Goal: Task Accomplishment & Management: Complete application form

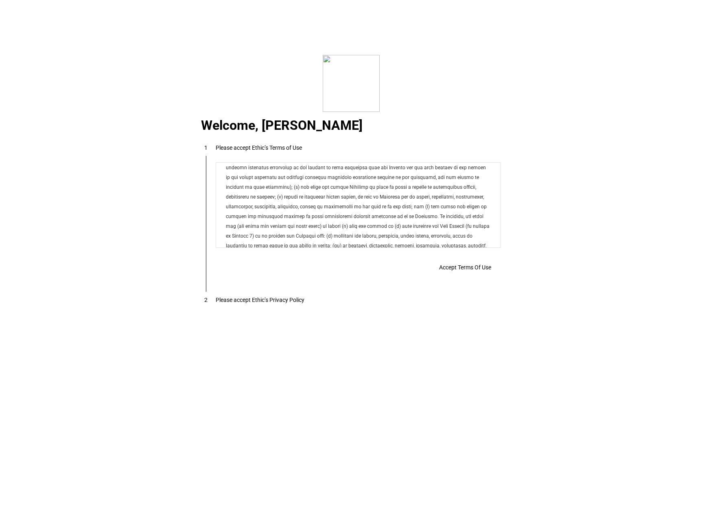
scroll to position [6589, 0]
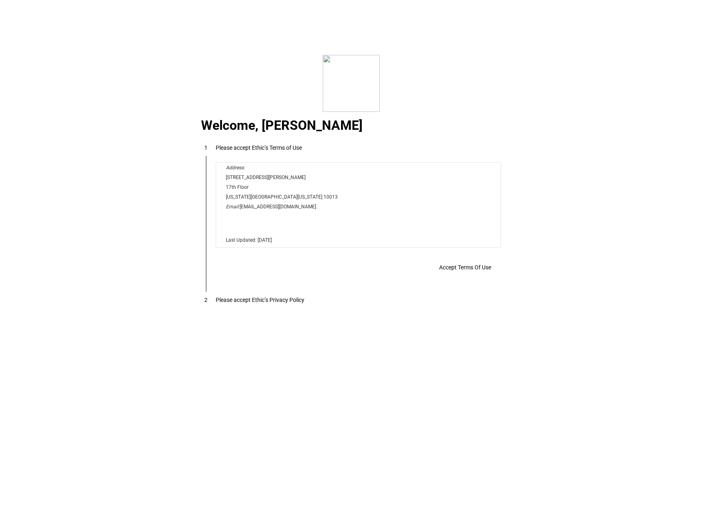
click at [455, 269] on span "Accept Terms Of Use" at bounding box center [465, 267] width 52 height 7
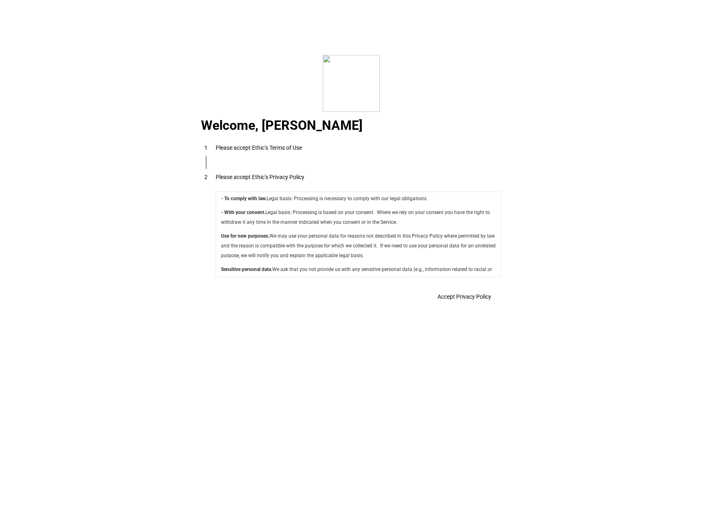
scroll to position [2896, 0]
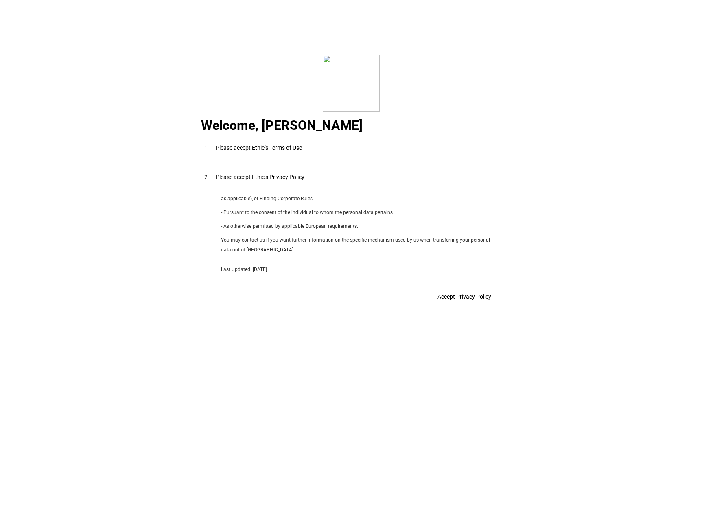
click at [487, 290] on span at bounding box center [464, 297] width 73 height 20
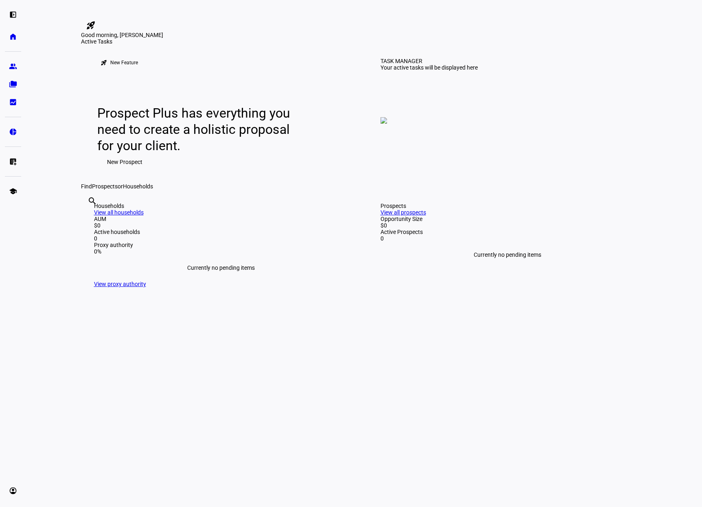
click at [127, 170] on span "New Prospect" at bounding box center [124, 162] width 35 height 16
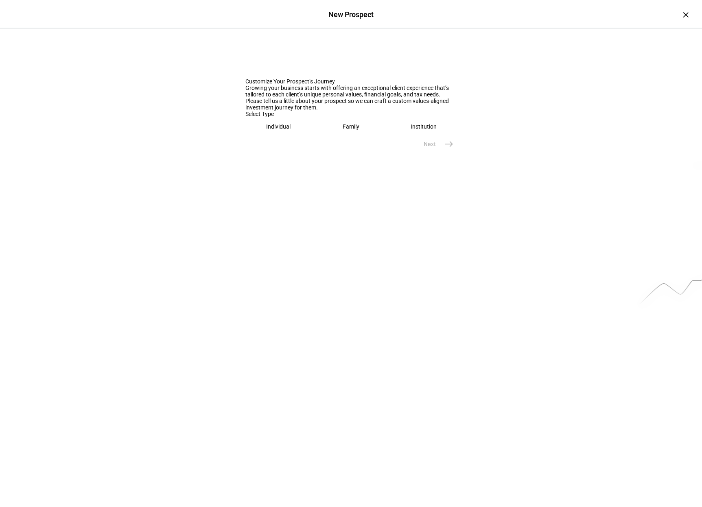
click at [339, 136] on eth-mega-radio-button "Family" at bounding box center [351, 126] width 66 height 19
click at [305, 155] on input "text" at bounding box center [351, 152] width 212 height 7
type input "[PERSON_NAME]"
click at [444, 192] on mat-icon "east" at bounding box center [449, 188] width 10 height 10
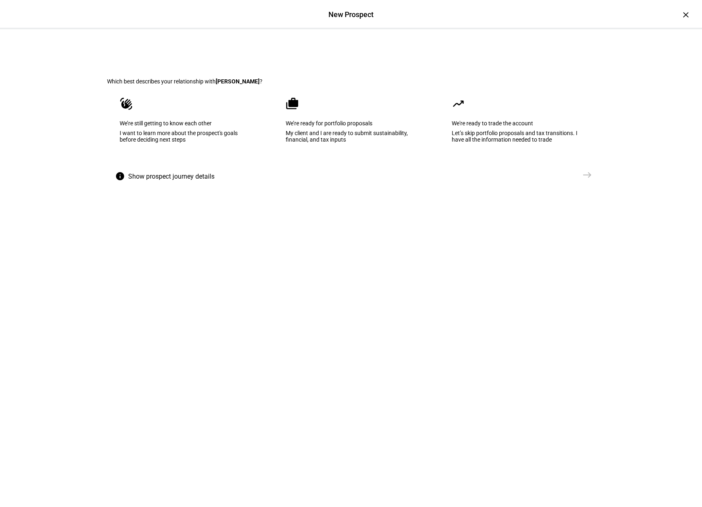
click at [340, 143] on div "My client and I are ready to submit sustainability, financial, and tax inputs" at bounding box center [351, 136] width 131 height 13
click at [584, 183] on span "east" at bounding box center [587, 175] width 16 height 16
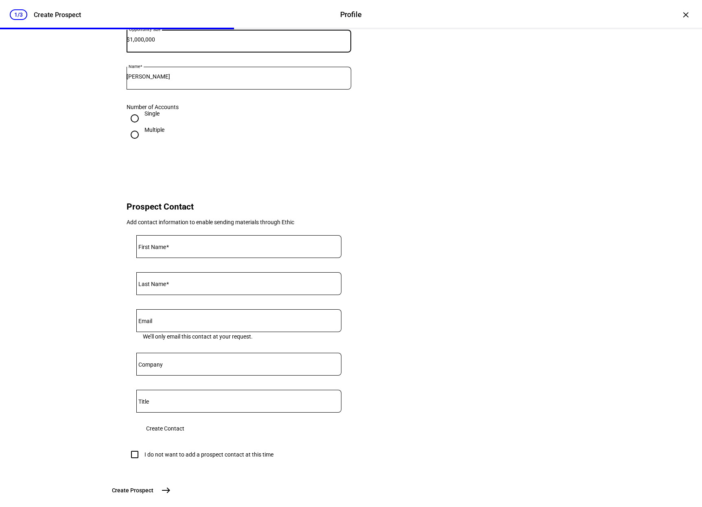
scroll to position [163, 0]
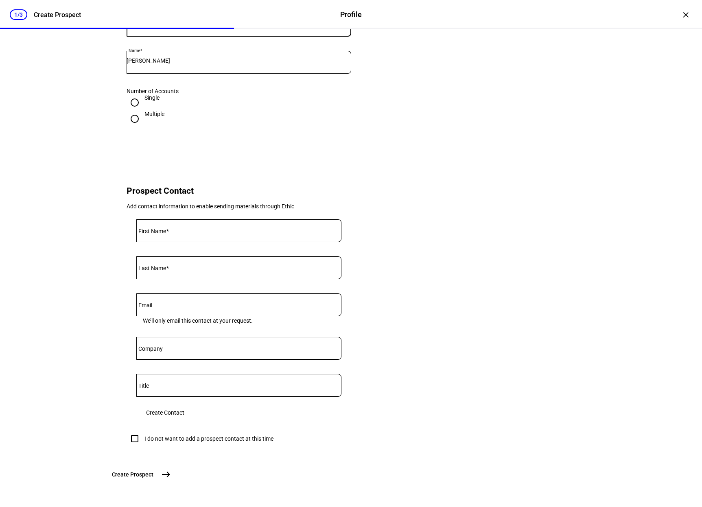
type input "1,000,000"
click at [177, 232] on input "First Name" at bounding box center [238, 229] width 205 height 7
type input "[PERSON_NAME]"
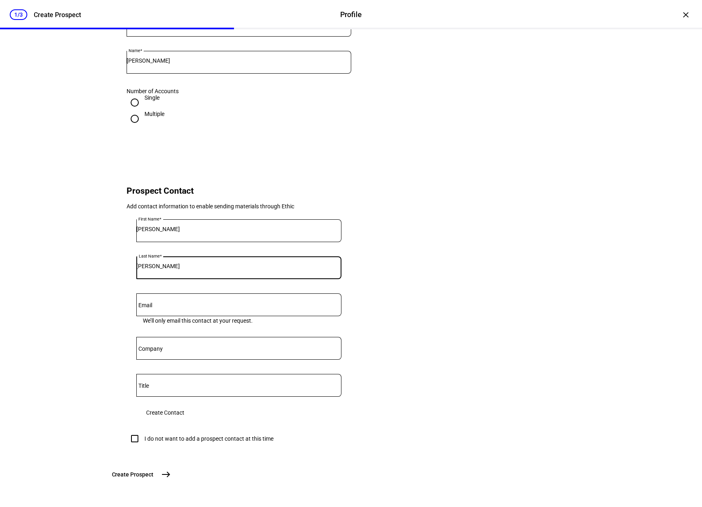
type input "[PERSON_NAME]"
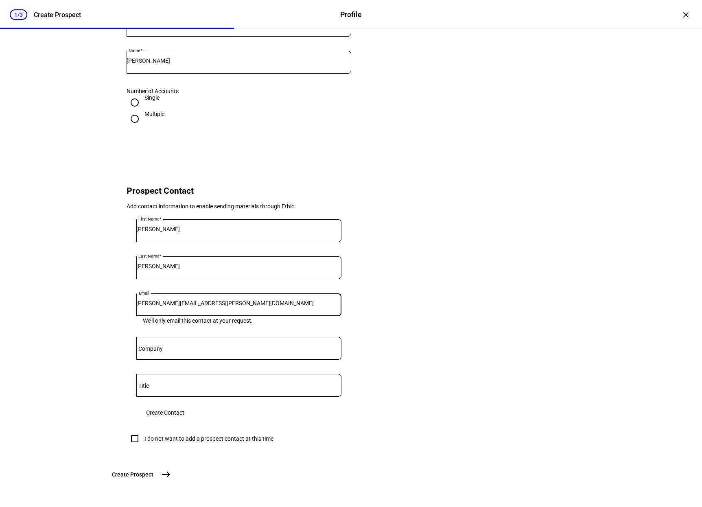
type input "[PERSON_NAME][EMAIL_ADDRESS][PERSON_NAME][DOMAIN_NAME]"
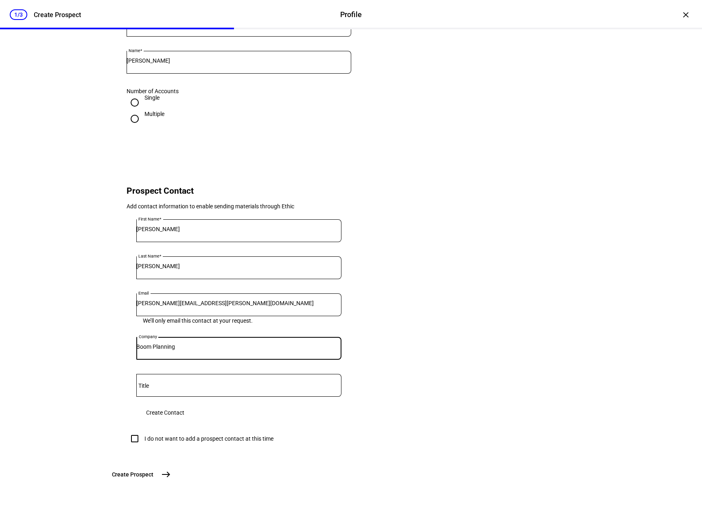
type input "Boom Planning"
click at [168, 387] on input "Foot Soldger" at bounding box center [238, 383] width 205 height 7
drag, startPoint x: 179, startPoint y: 342, endPoint x: 138, endPoint y: 346, distance: 41.3
click at [138, 374] on div "Title Foot Soldier" at bounding box center [238, 385] width 205 height 23
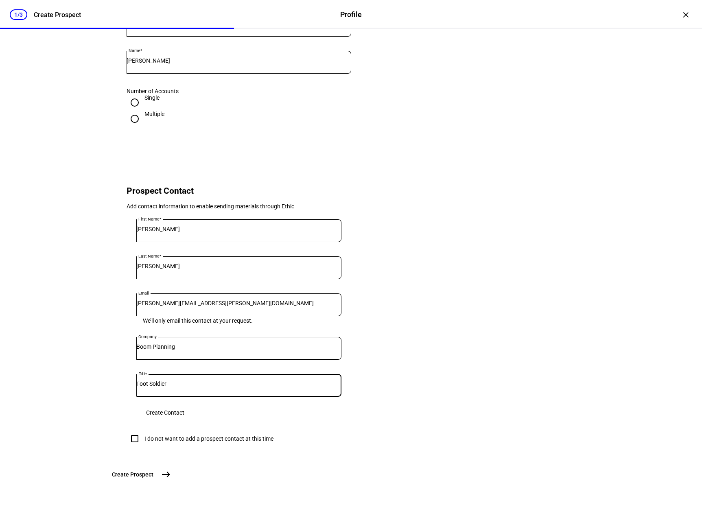
type input "Foot Soldier"
drag, startPoint x: 155, startPoint y: 307, endPoint x: 137, endPoint y: 310, distance: 18.9
click at [137, 337] on div "Company Boom Planning" at bounding box center [238, 348] width 205 height 23
type input "USMC"
type input "Corporal"
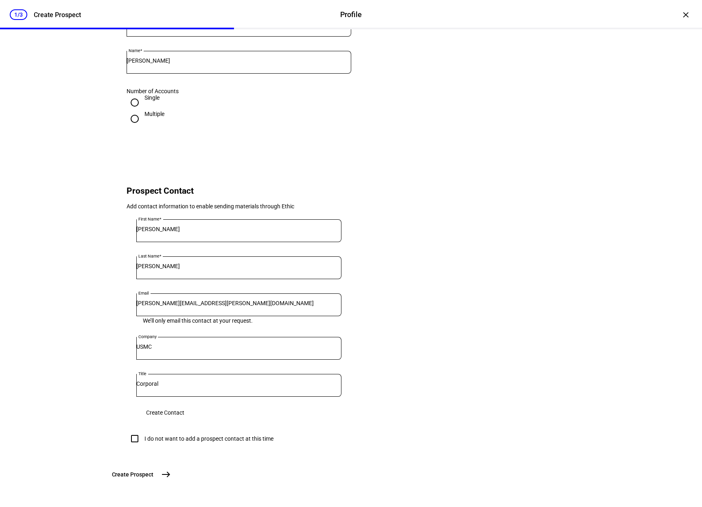
click at [171, 477] on mat-icon "east" at bounding box center [166, 475] width 10 height 10
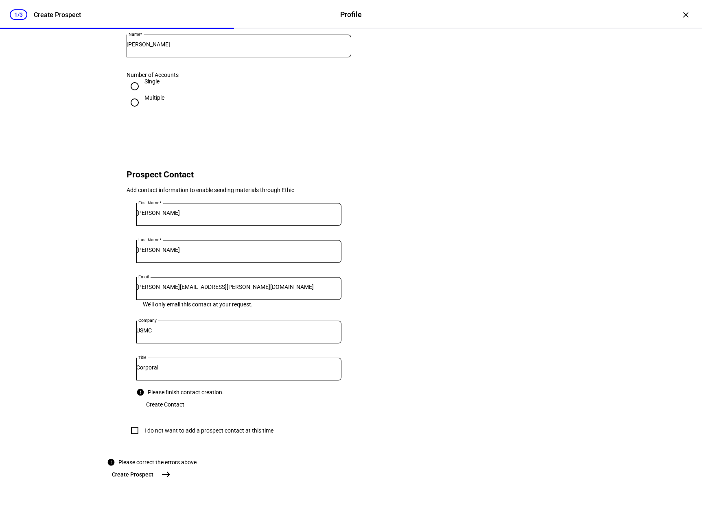
click at [184, 396] on span "Create Contact" at bounding box center [165, 404] width 38 height 16
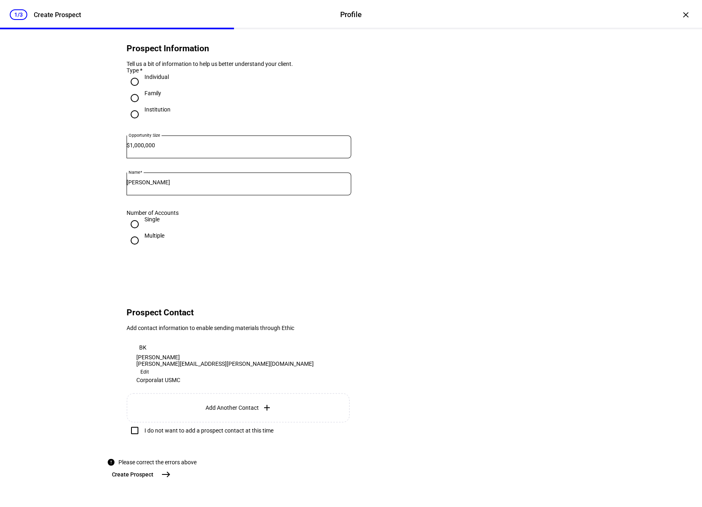
scroll to position [85, 0]
click at [174, 480] on span "east" at bounding box center [166, 474] width 16 height 16
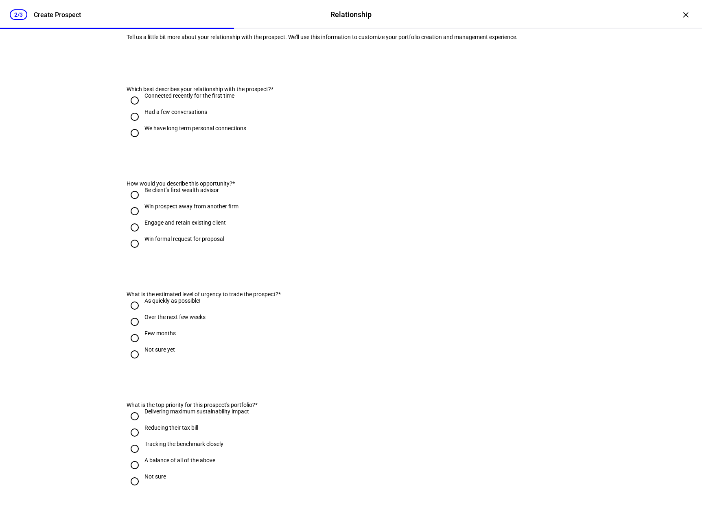
scroll to position [0, 0]
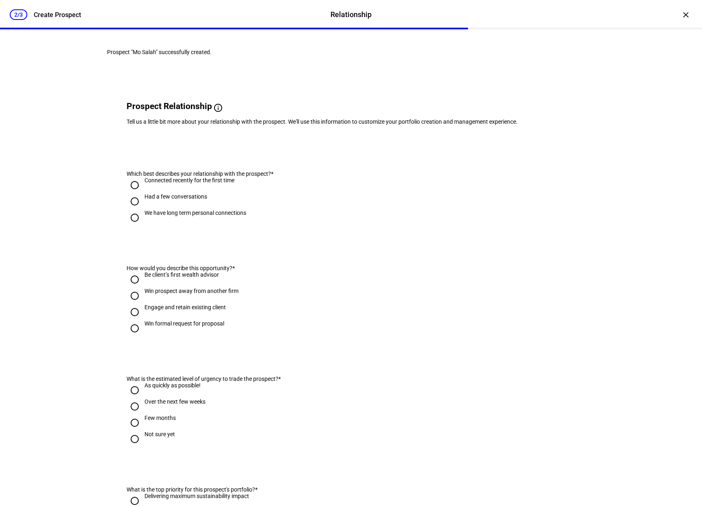
click at [134, 226] on input "We have long term personal connections" at bounding box center [135, 218] width 16 height 16
radio input "true"
click at [127, 320] on input "Engage and retain existing client" at bounding box center [135, 312] width 16 height 16
radio input "true"
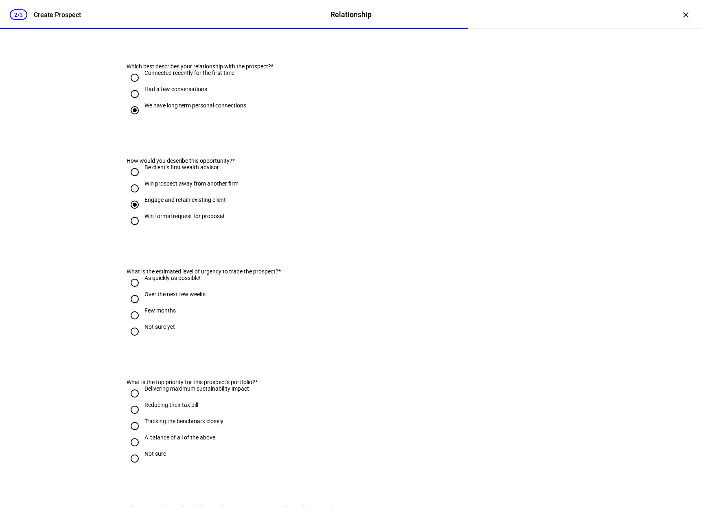
scroll to position [122, 0]
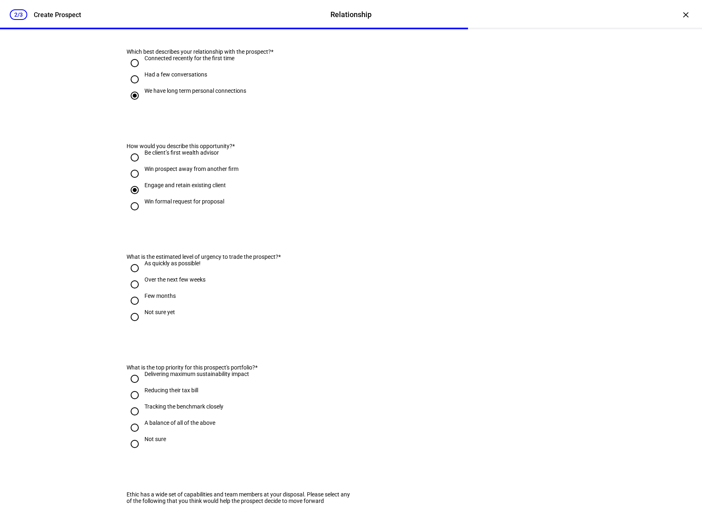
click at [134, 309] on input "Few months" at bounding box center [135, 301] width 16 height 16
radio input "true"
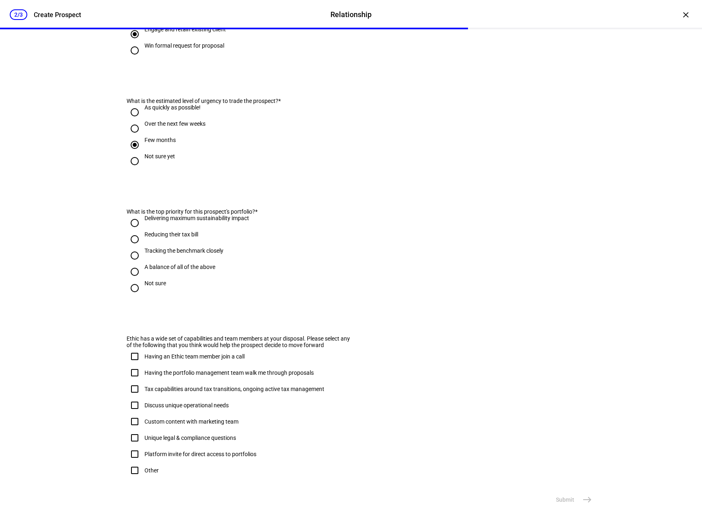
scroll to position [285, 0]
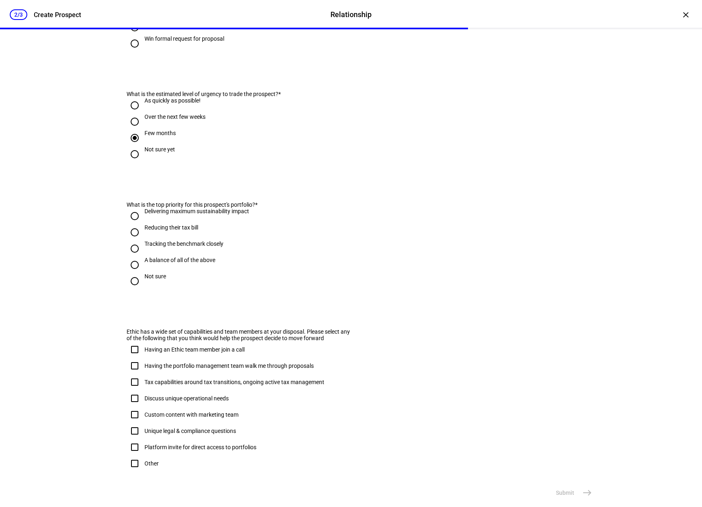
click at [132, 240] on input "Reducing their tax bill" at bounding box center [135, 232] width 16 height 16
radio input "true"
click at [132, 273] on input "A balance of all of the above" at bounding box center [135, 265] width 16 height 16
radio input "true"
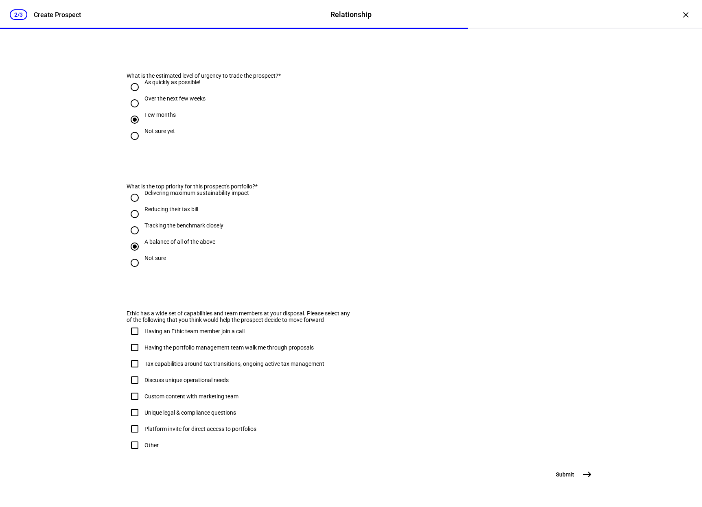
scroll to position [346, 0]
click at [133, 339] on input "Having the portfolio management team walk me through proposals" at bounding box center [135, 347] width 16 height 16
checkbox input "true"
click at [132, 356] on input "Tax capabilities around tax transitions, ongoing active tax management" at bounding box center [135, 364] width 16 height 16
checkbox input "true"
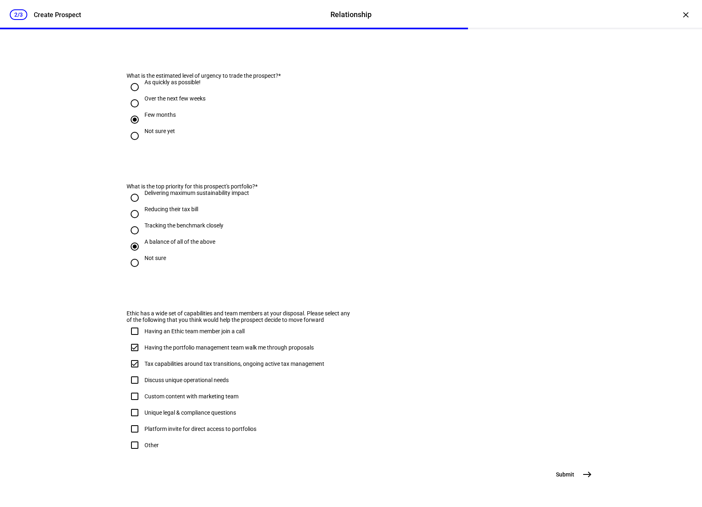
click at [131, 388] on input "Custom content with marketing team" at bounding box center [135, 396] width 16 height 16
checkbox input "true"
click at [131, 404] on input "Unique legal & compliance questions" at bounding box center [135, 412] width 16 height 16
checkbox input "true"
click at [131, 421] on input "Platform invite for direct access to portfolios" at bounding box center [135, 429] width 16 height 16
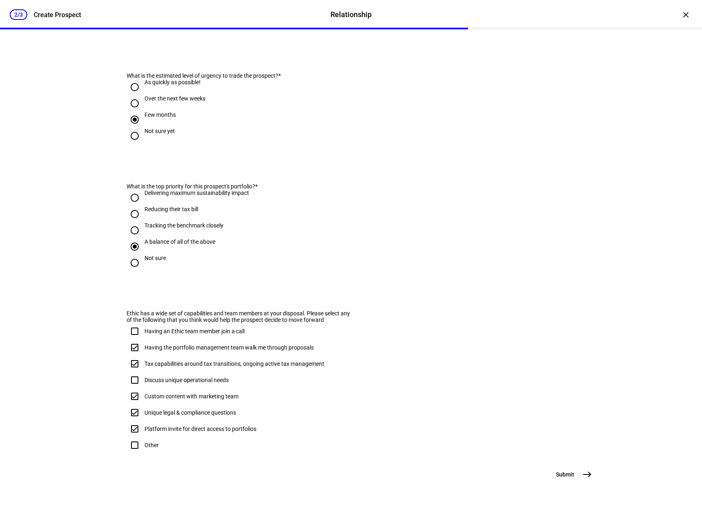
checkbox input "true"
click at [582, 475] on mat-icon "east" at bounding box center [587, 475] width 10 height 10
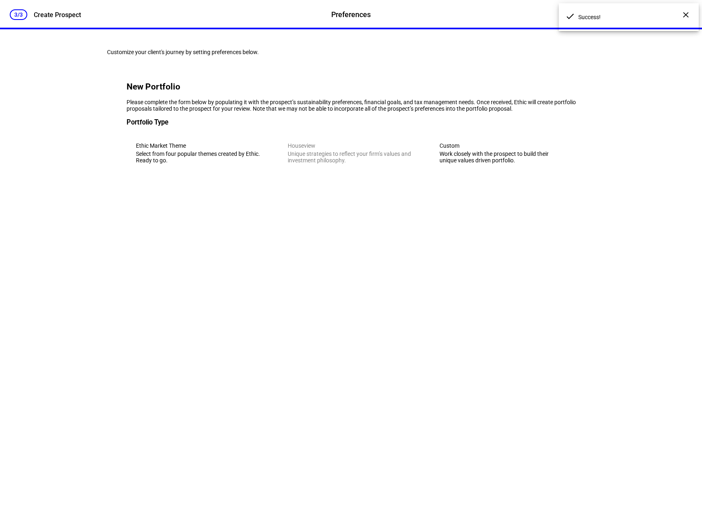
scroll to position [0, 0]
click at [493, 164] on div "Work closely with the prospect to build their unique values driven portfolio." at bounding box center [502, 157] width 127 height 13
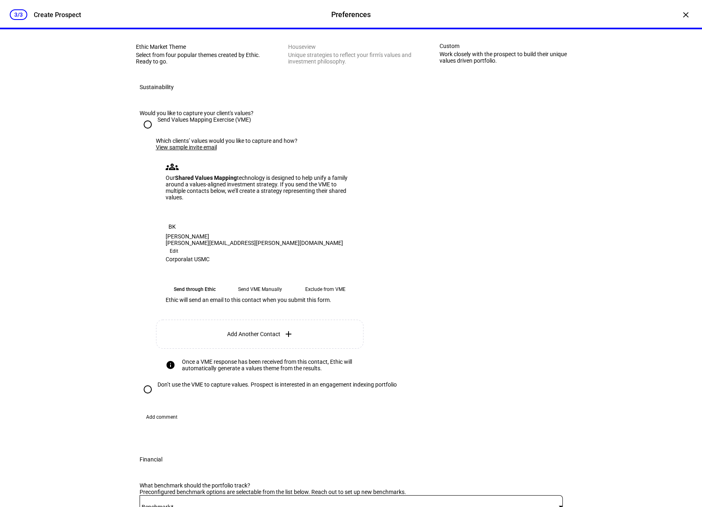
scroll to position [122, 0]
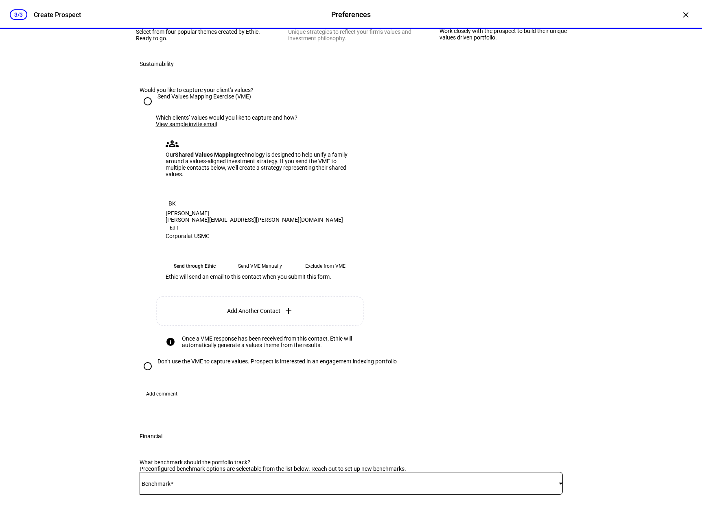
click at [197, 127] on link "View sample invite email" at bounding box center [186, 124] width 61 height 7
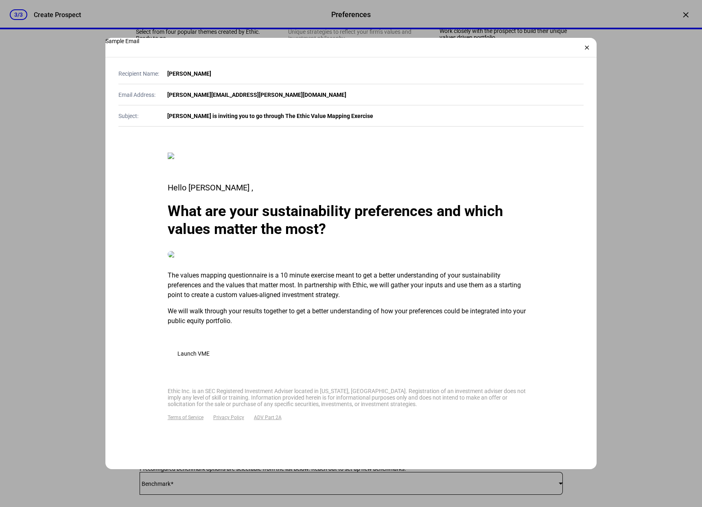
scroll to position [205, 0]
click at [193, 357] on span "Launch VME" at bounding box center [193, 353] width 32 height 7
click at [588, 49] on div "×" at bounding box center [586, 47] width 13 height 13
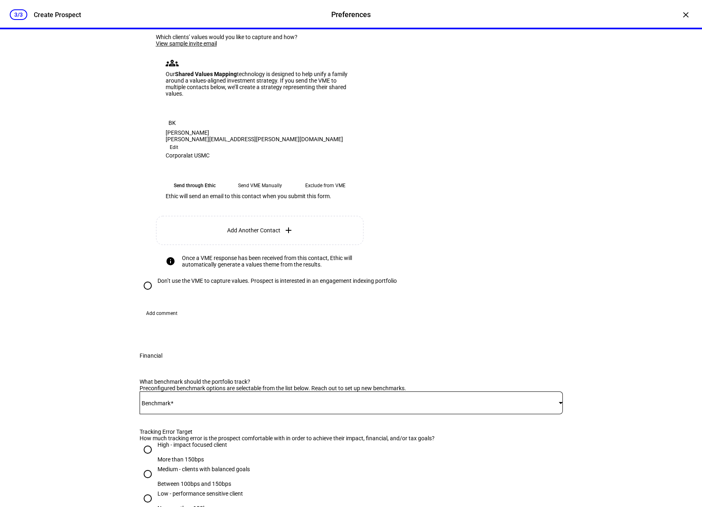
scroll to position [163, 0]
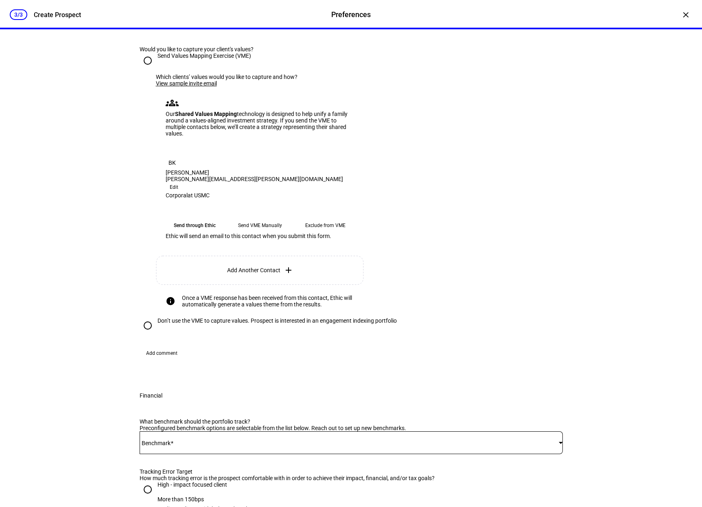
click at [203, 87] on link "View sample invite email" at bounding box center [186, 83] width 61 height 7
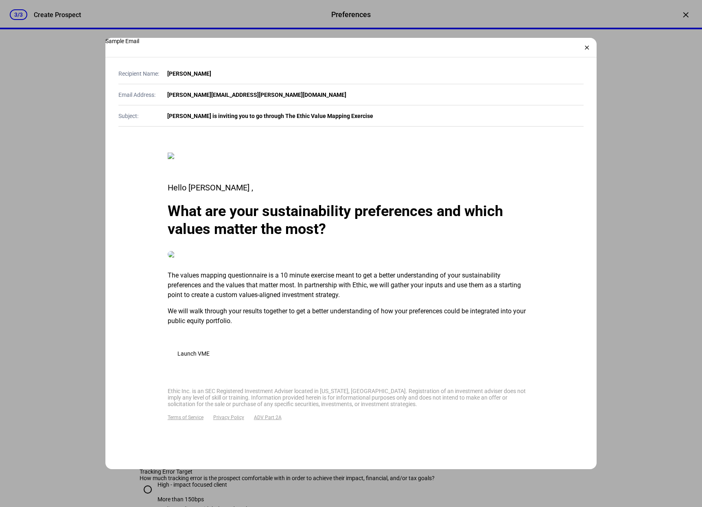
scroll to position [205, 0]
click at [584, 46] on div "×" at bounding box center [586, 47] width 13 height 13
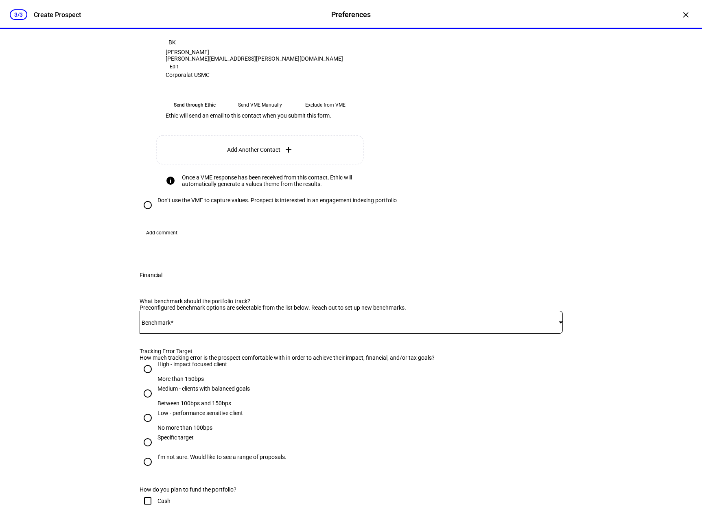
scroll to position [285, 0]
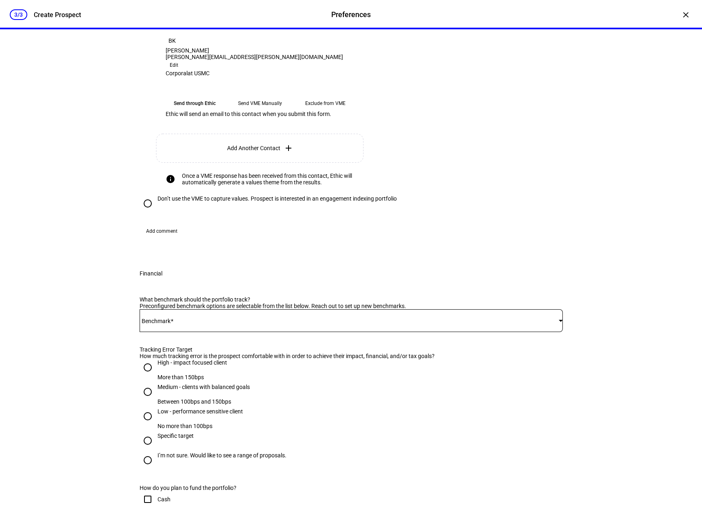
click at [145, 212] on input "Don’t use the VME to capture values. Prospect is interested in an engagement in…" at bounding box center [148, 203] width 16 height 16
radio input "true"
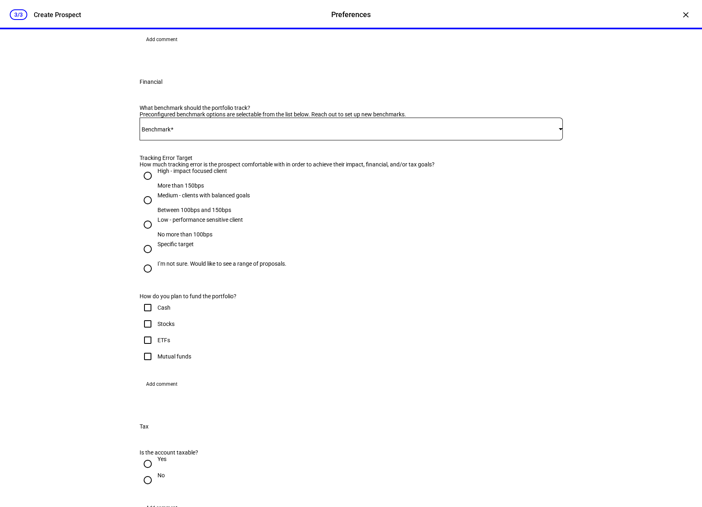
scroll to position [163, 0]
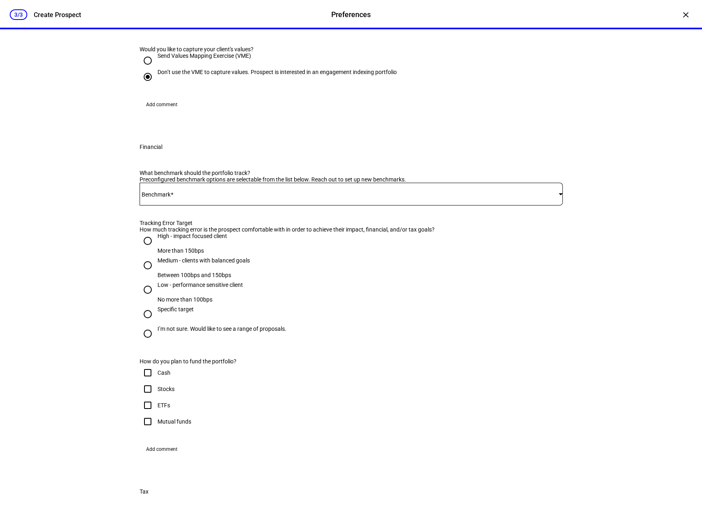
click at [243, 197] on span at bounding box center [349, 194] width 419 height 7
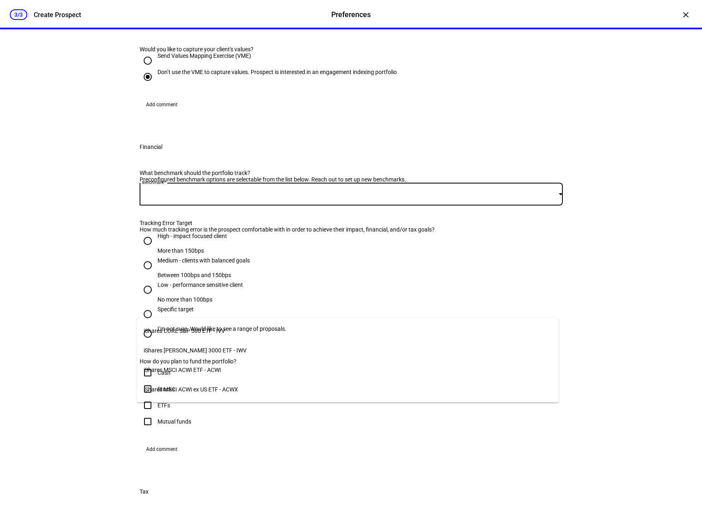
click at [228, 329] on mat-option "iShares CORE S&P 500 ETF - IVV" at bounding box center [348, 331] width 422 height 20
click at [226, 197] on div "iShares CORE S&P 500 ETF - IVV" at bounding box center [349, 194] width 419 height 7
click at [229, 323] on mat-option "iShares CORE S&P 500 ETF - IVV" at bounding box center [348, 331] width 422 height 20
click at [144, 273] on input "Medium - clients with balanced goals Between 100bps and 150bps" at bounding box center [148, 265] width 16 height 16
radio input "true"
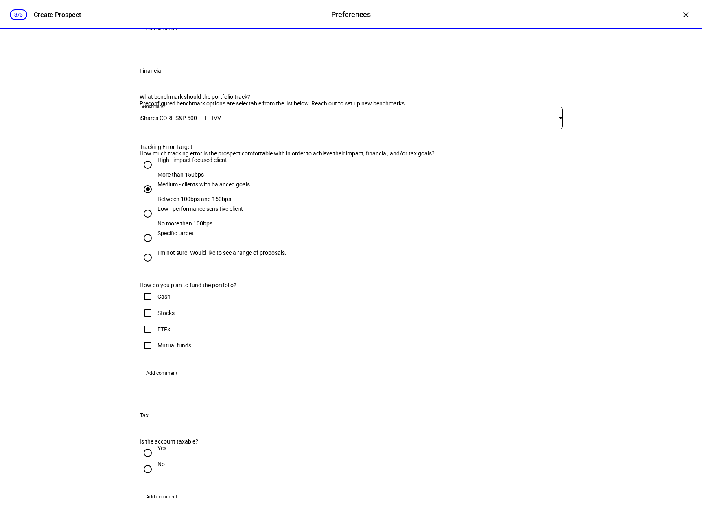
scroll to position [244, 0]
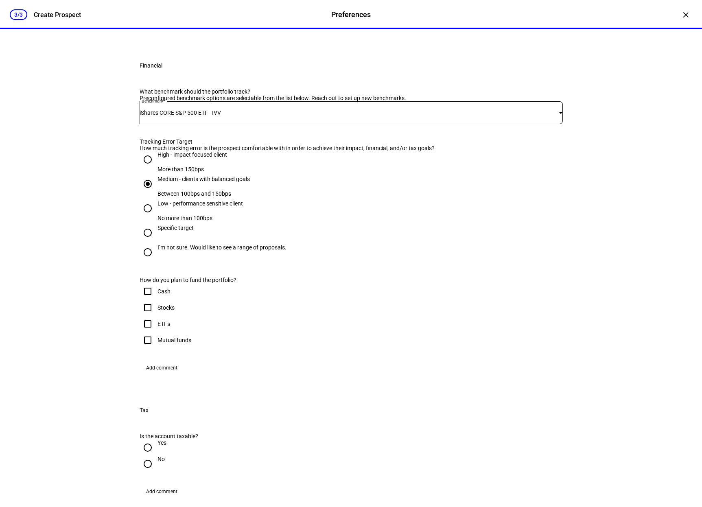
click at [146, 260] on input "I’m not sure. Would like to see a range of proposals." at bounding box center [148, 252] width 16 height 16
radio input "true"
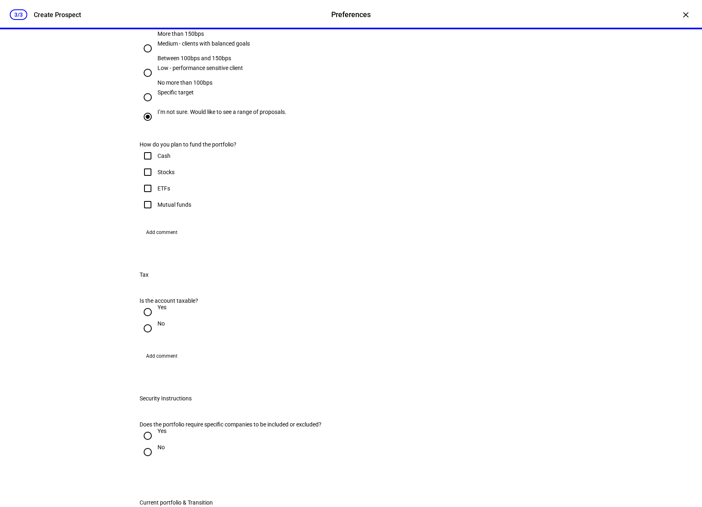
scroll to position [407, 0]
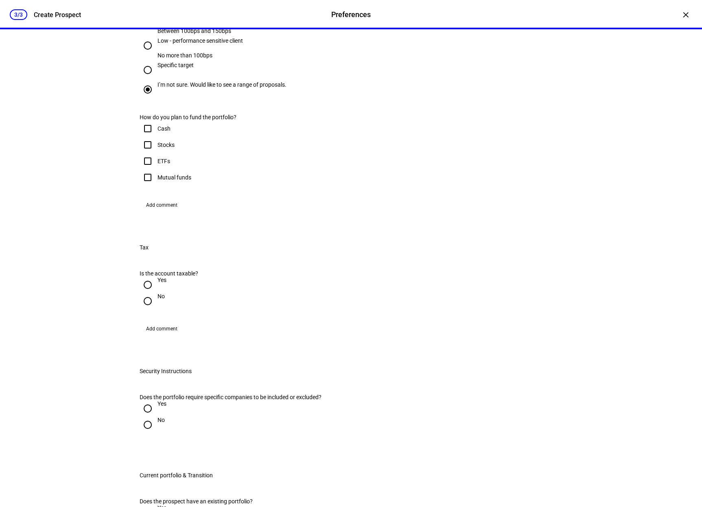
click at [144, 153] on input "Stocks" at bounding box center [148, 145] width 16 height 16
checkbox input "true"
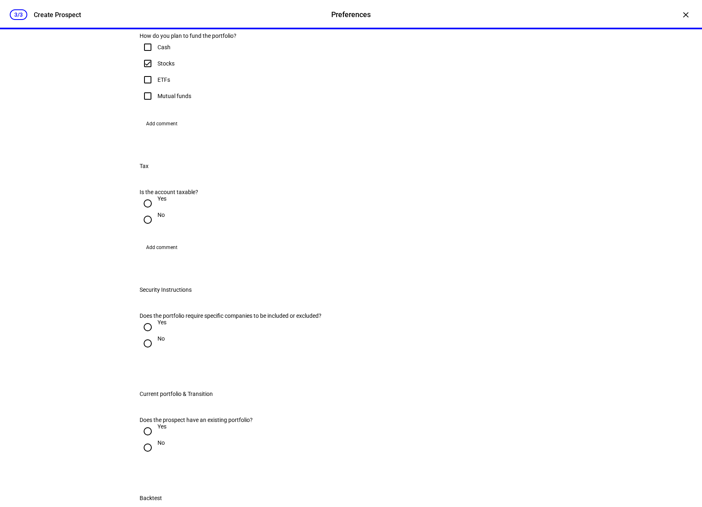
click at [146, 212] on input "Yes" at bounding box center [148, 203] width 16 height 16
radio input "true"
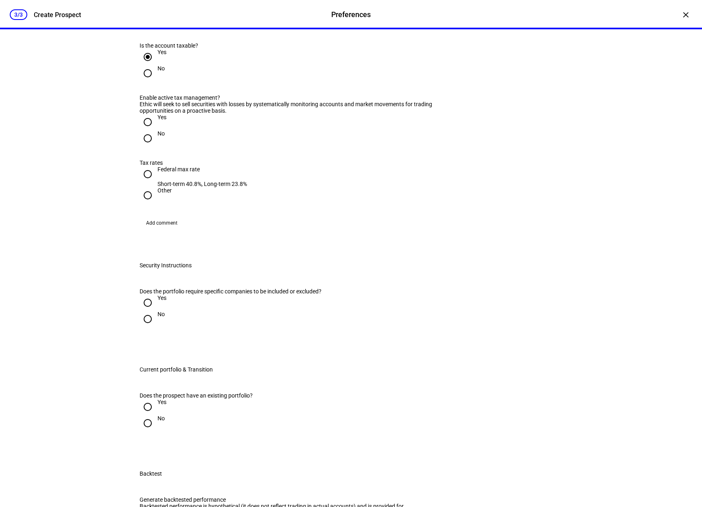
scroll to position [651, 0]
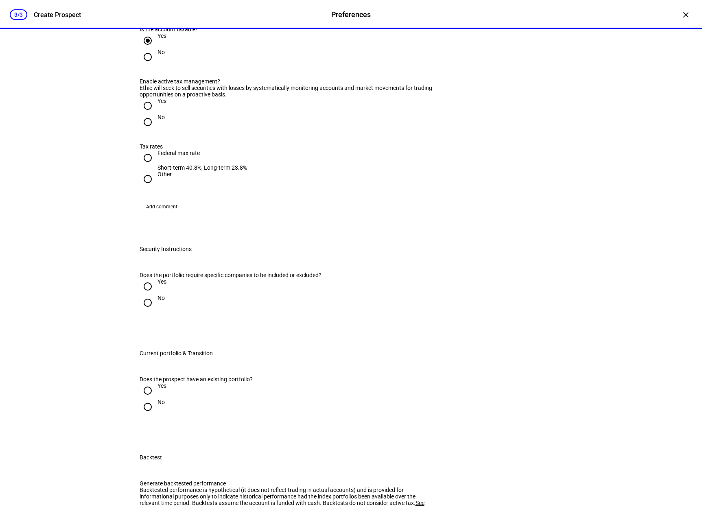
click at [142, 114] on input "Yes" at bounding box center [148, 106] width 16 height 16
radio input "true"
click at [142, 166] on input "Federal max rate Short-term 40.8%, Long-term 23.8%" at bounding box center [148, 158] width 16 height 16
radio input "true"
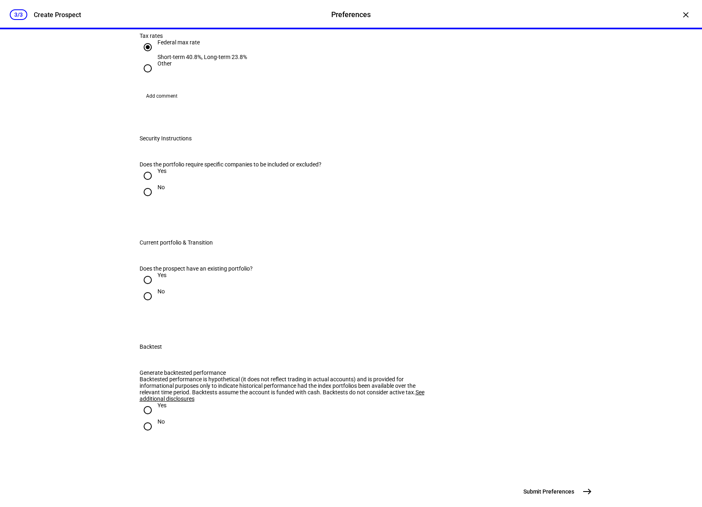
scroll to position [773, 0]
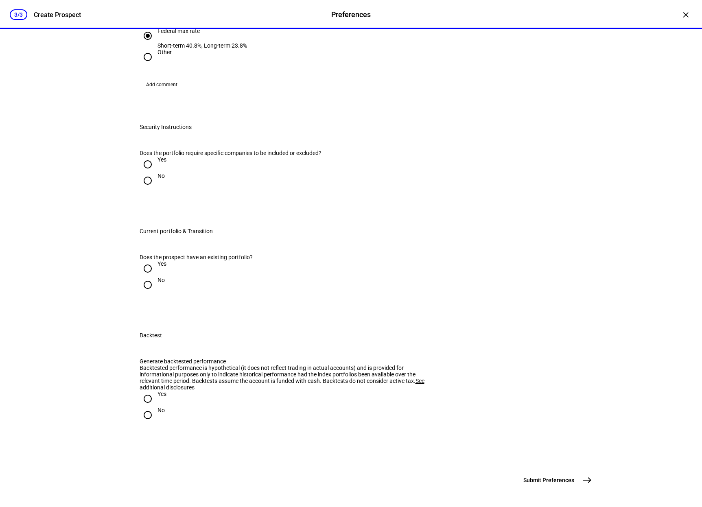
click at [145, 173] on input "Yes" at bounding box center [148, 164] width 16 height 16
radio input "true"
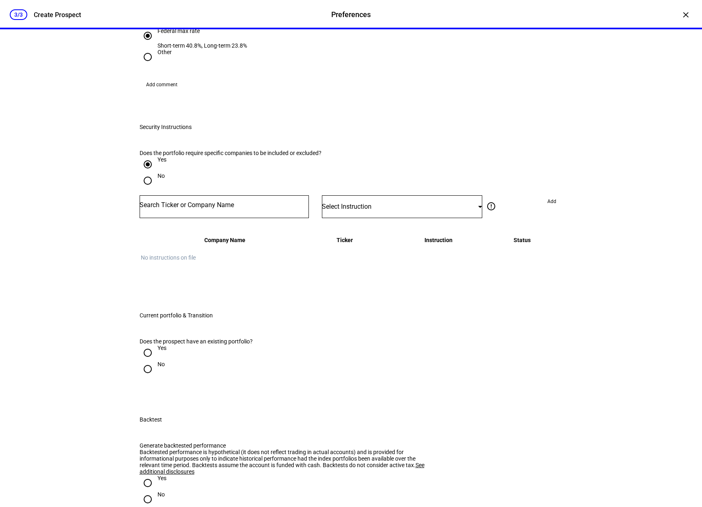
click at [204, 208] on input "Number" at bounding box center [224, 205] width 169 height 7
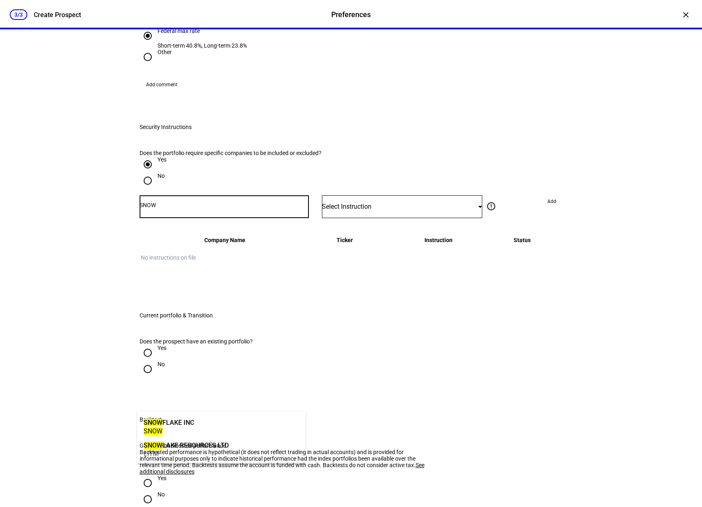
type input "SNOW"
click at [195, 424] on div "SNOW FLAKE INC SNOW" at bounding box center [169, 426] width 55 height 28
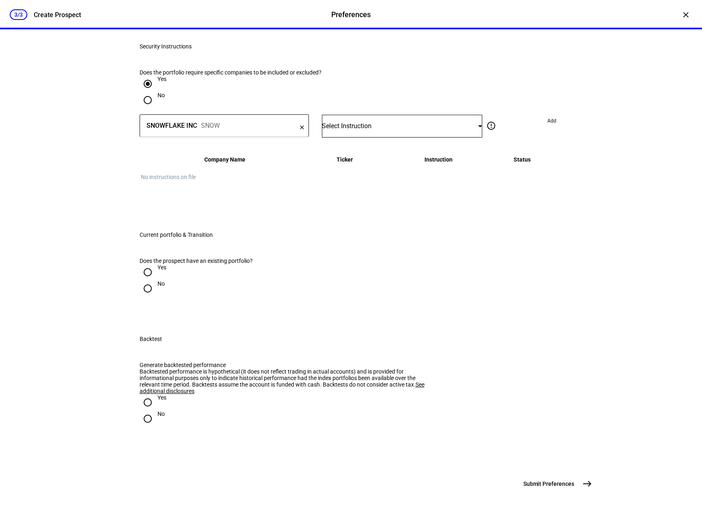
scroll to position [854, 0]
click at [361, 129] on span "Select Instruction" at bounding box center [347, 125] width 50 height 8
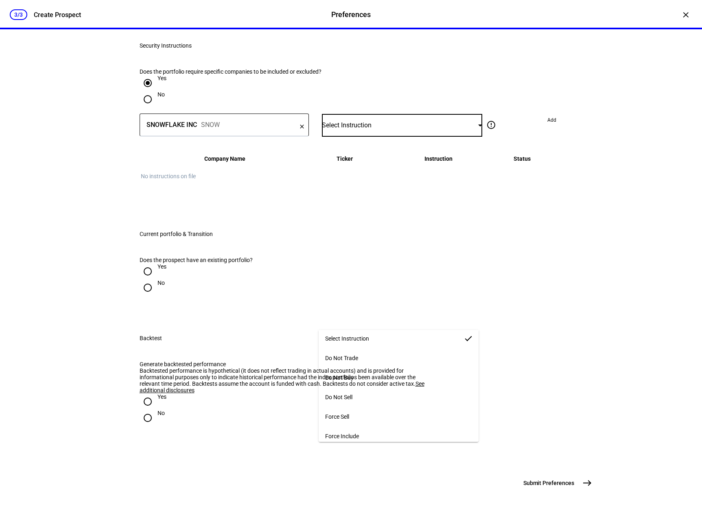
scroll to position [5, 0]
click at [370, 269] on div at bounding box center [351, 253] width 702 height 507
click at [352, 129] on span "Select Instruction" at bounding box center [347, 125] width 50 height 8
click at [352, 379] on span "Do Not Buy" at bounding box center [339, 382] width 28 height 7
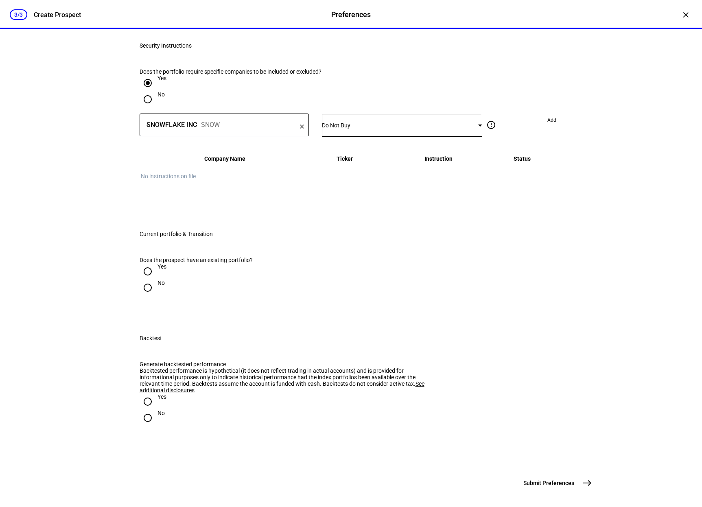
click at [543, 127] on span at bounding box center [552, 120] width 22 height 13
click at [252, 137] on div at bounding box center [224, 125] width 169 height 23
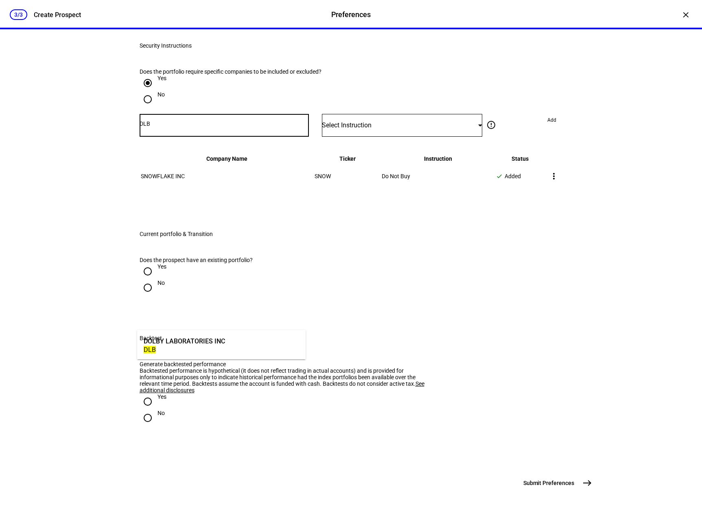
type input "DLB"
click at [233, 340] on mat-option "DOLBY LABORATORIES INC DLB" at bounding box center [221, 344] width 168 height 23
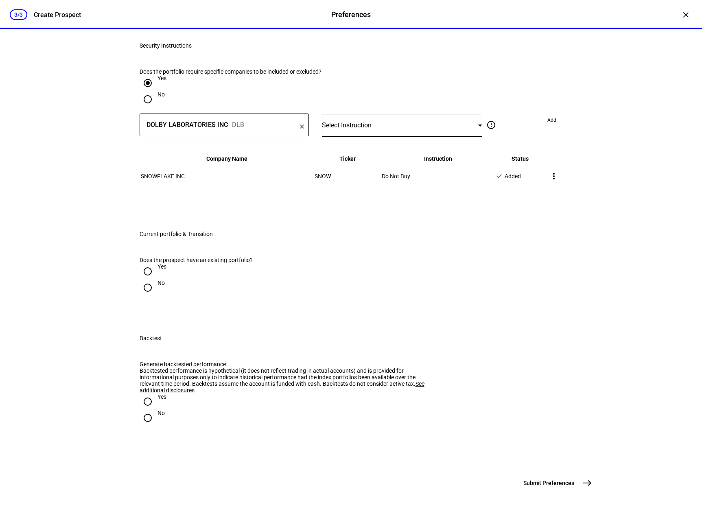
click at [441, 129] on div "Select Instruction" at bounding box center [400, 125] width 157 height 8
click at [354, 379] on span "Do Not Buy" at bounding box center [339, 382] width 28 height 7
click at [549, 127] on span "Add" at bounding box center [551, 120] width 9 height 13
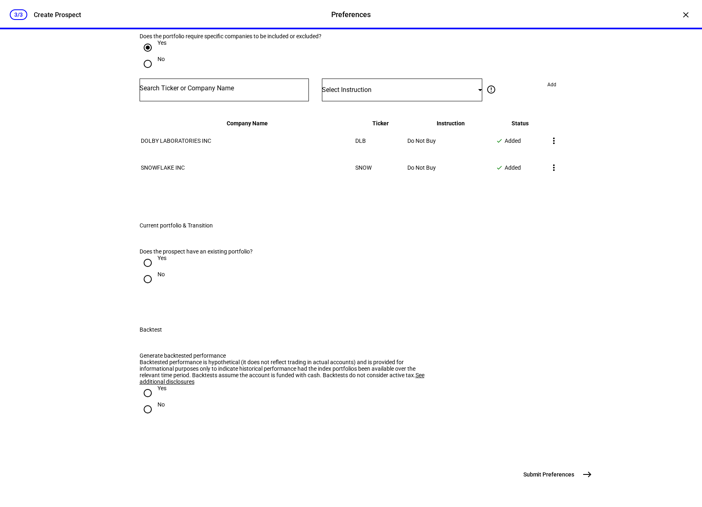
scroll to position [1017, 0]
click at [141, 271] on input "Yes" at bounding box center [148, 263] width 16 height 16
radio input "true"
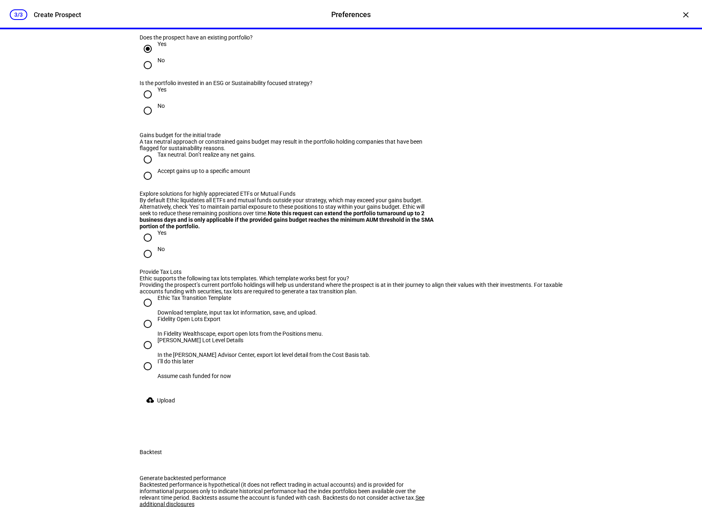
scroll to position [1139, 0]
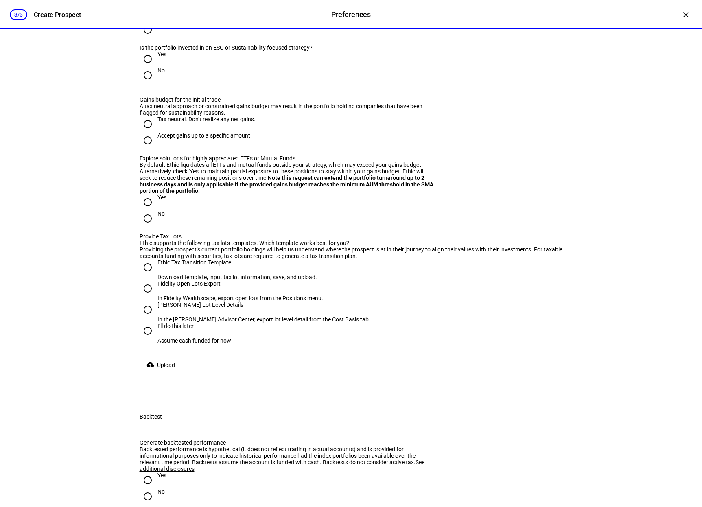
click at [143, 67] on input "Yes" at bounding box center [148, 59] width 16 height 16
radio input "true"
click at [144, 149] on input "Accept gains up to a specific amount" at bounding box center [148, 140] width 16 height 16
radio input "true"
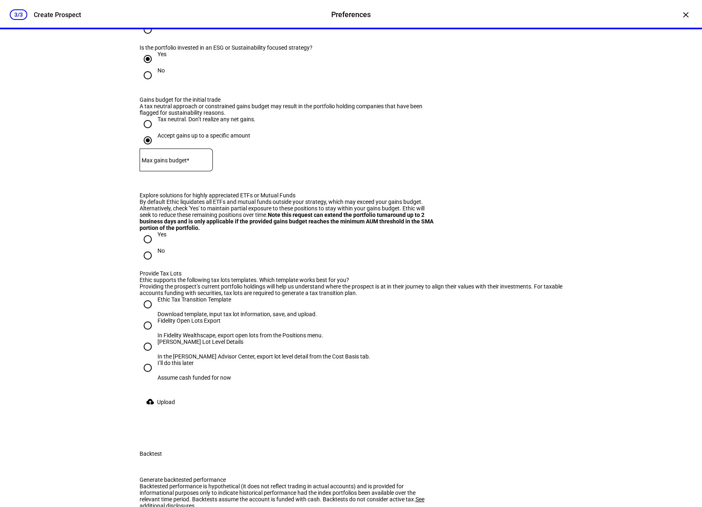
click at [189, 164] on mat-label "Max gains budget*" at bounding box center [166, 160] width 48 height 7
type input "50,000"
click at [304, 179] on eth-form-field-wrapper "Max gains budget* $ 50,000" at bounding box center [351, 164] width 423 height 31
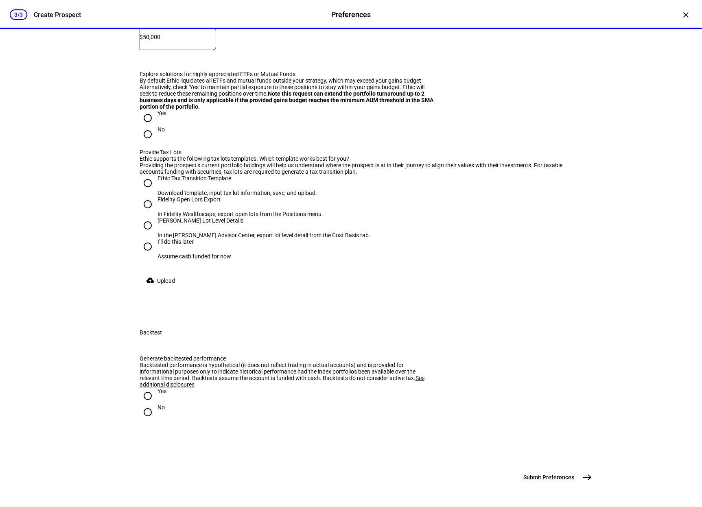
scroll to position [1261, 0]
click at [145, 125] on input "Yes" at bounding box center [148, 117] width 16 height 16
radio input "true"
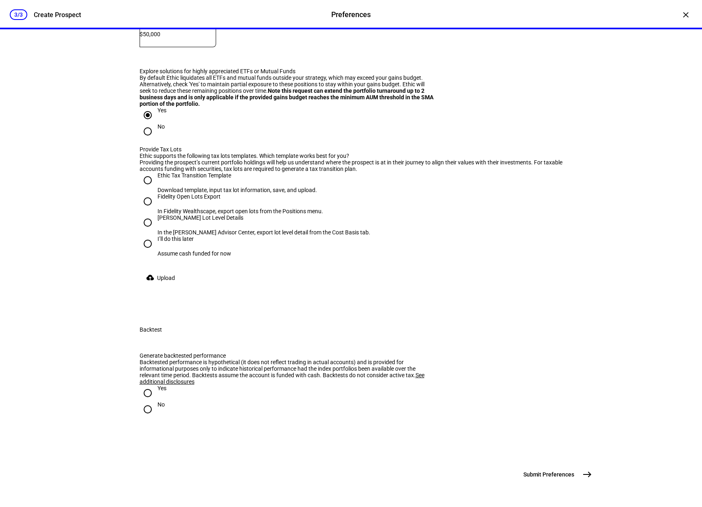
scroll to position [1383, 0]
click at [142, 140] on input "No" at bounding box center [148, 131] width 16 height 16
radio input "true"
click at [151, 231] on input "[PERSON_NAME] Lot Level Details In the [PERSON_NAME] Advisor Center, export lot…" at bounding box center [148, 222] width 16 height 16
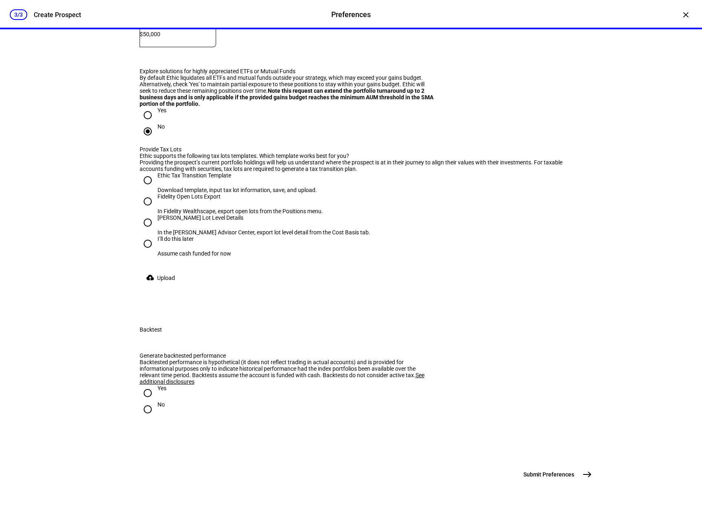
radio input "true"
click at [154, 286] on span at bounding box center [162, 278] width 45 height 16
click at [146, 252] on input "I’ll do this later Assume cash funded for now" at bounding box center [148, 244] width 16 height 16
radio input "true"
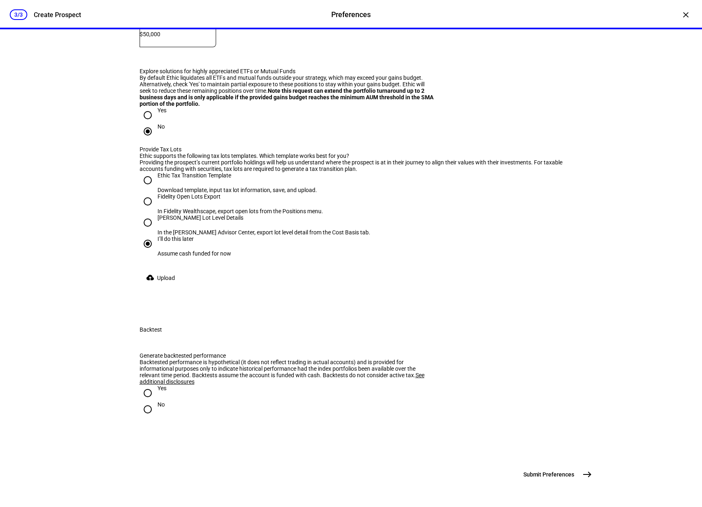
click at [146, 123] on input "Yes" at bounding box center [148, 115] width 16 height 16
radio input "true"
click at [153, 403] on div at bounding box center [148, 393] width 20 height 20
radio input "true"
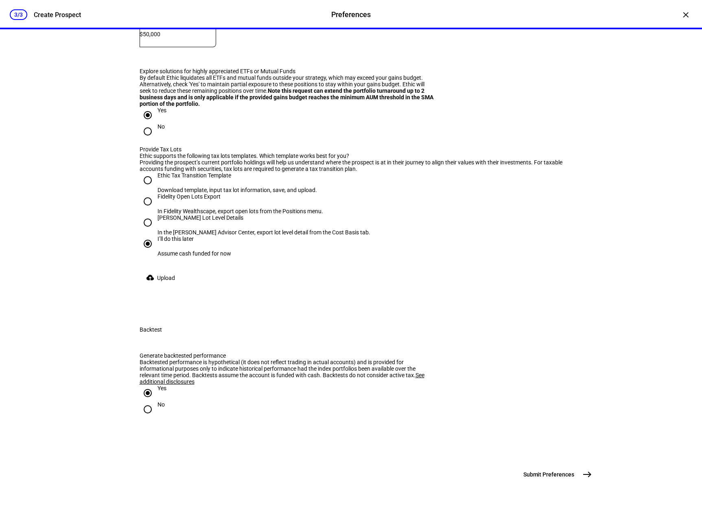
scroll to position [1573, 0]
click at [582, 471] on mat-icon "east" at bounding box center [587, 475] width 10 height 10
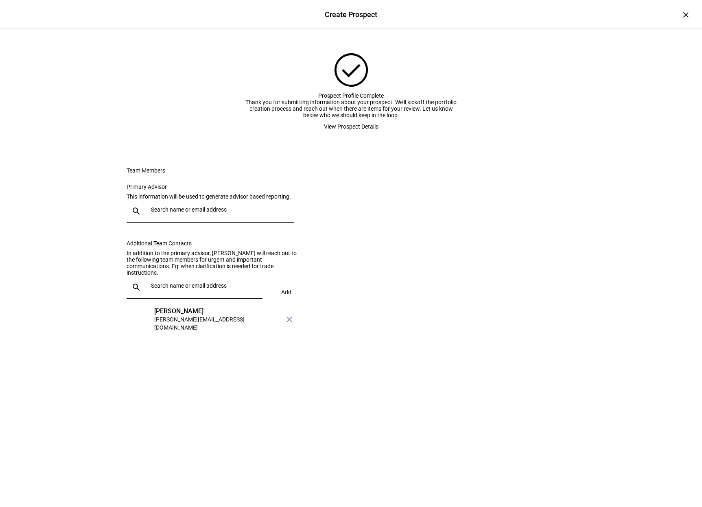
scroll to position [0, 0]
click at [337, 135] on span "View Prospect Details" at bounding box center [351, 126] width 55 height 16
